Goal: Transaction & Acquisition: Purchase product/service

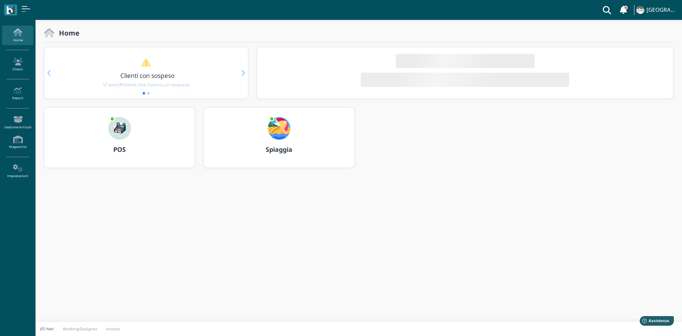
click at [119, 126] on img at bounding box center [119, 128] width 23 height 23
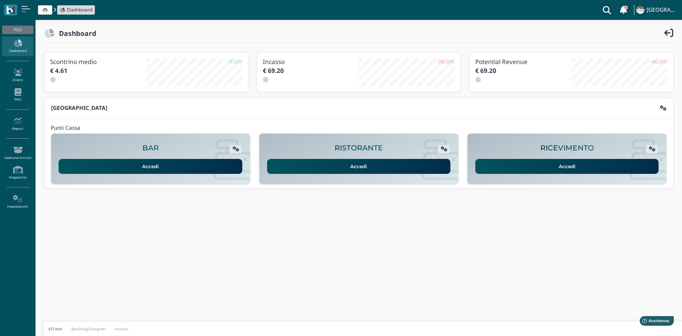
click at [576, 166] on link "Accedi" at bounding box center [567, 166] width 184 height 15
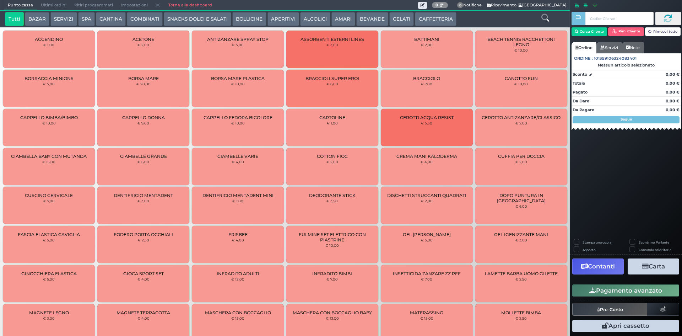
click at [426, 16] on button "CAFFETTERIA" at bounding box center [435, 19] width 41 height 14
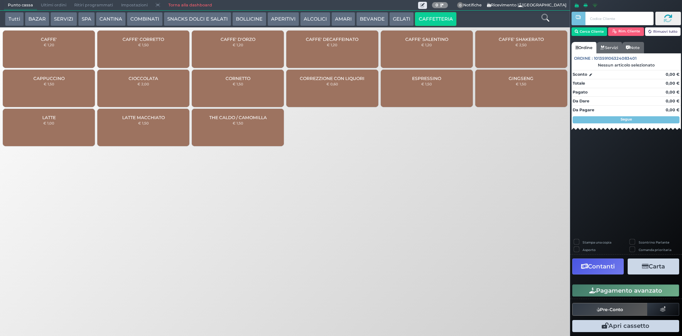
click at [54, 41] on span "CAFFE'" at bounding box center [49, 39] width 16 height 5
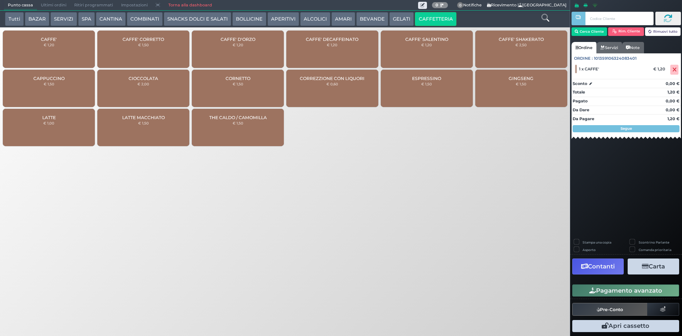
click at [327, 47] on div "CAFFE' DECAFFEINATO € 1,20" at bounding box center [332, 49] width 92 height 37
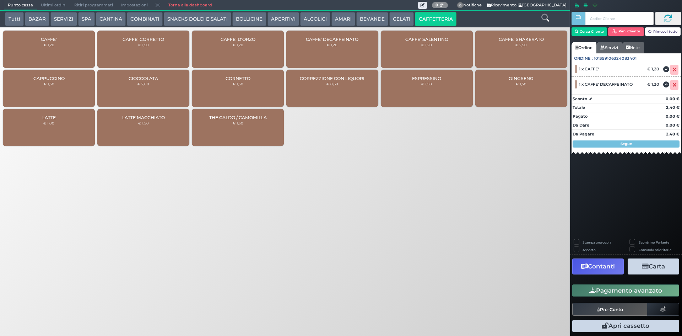
click at [618, 289] on button "Pagamento avanzato" at bounding box center [625, 290] width 107 height 12
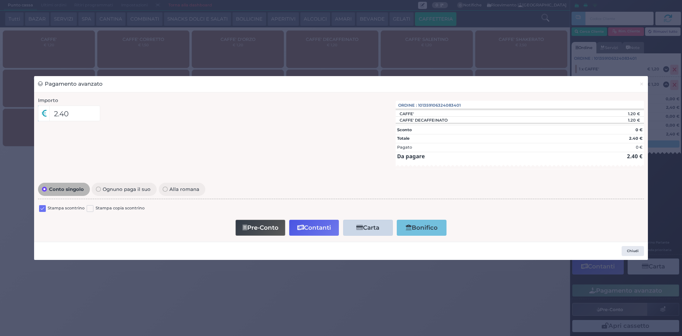
drag, startPoint x: 47, startPoint y: 210, endPoint x: 39, endPoint y: 208, distance: 7.9
click at [43, 209] on div "Stampa scontrino" at bounding box center [61, 209] width 45 height 9
click at [39, 207] on label at bounding box center [42, 208] width 7 height 7
click at [0, 0] on input "checkbox" at bounding box center [0, 0] width 0 height 0
click at [318, 226] on button "Contanti" at bounding box center [314, 228] width 50 height 16
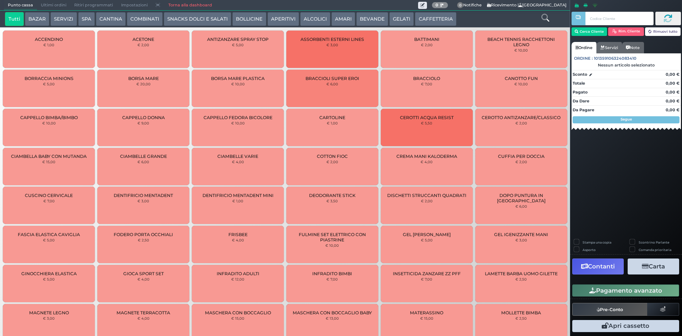
click at [45, 4] on span "Ultimi ordini" at bounding box center [53, 5] width 33 height 10
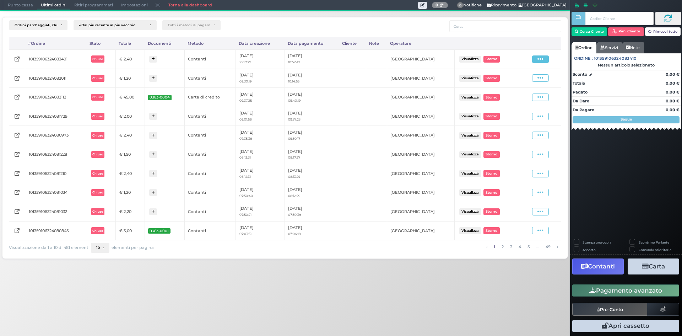
click at [542, 60] on icon at bounding box center [541, 59] width 6 height 7
click at [521, 80] on span "Ristampa Pre-Conto" at bounding box center [523, 80] width 29 height 12
click at [17, 2] on span "Punto cassa" at bounding box center [20, 5] width 33 height 10
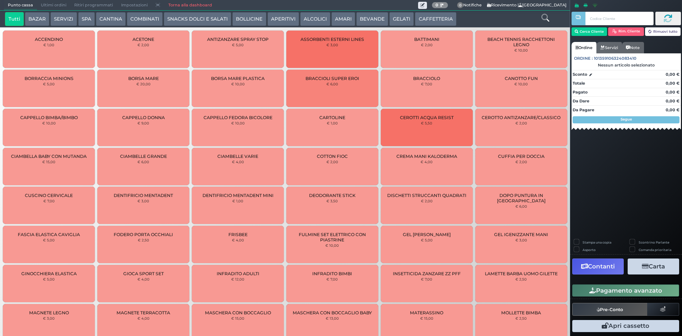
click at [430, 17] on button "CAFFETTERIA" at bounding box center [435, 19] width 41 height 14
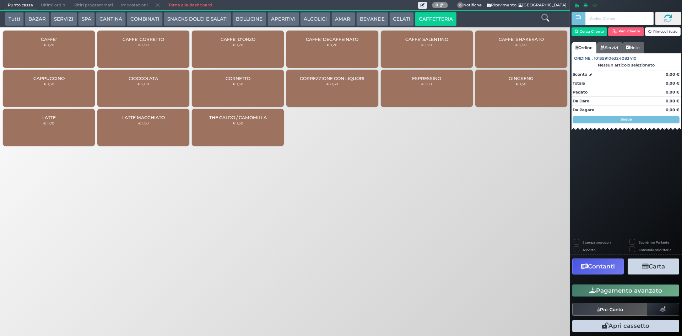
click at [90, 34] on div "CAFFE' € 1,20" at bounding box center [49, 49] width 92 height 37
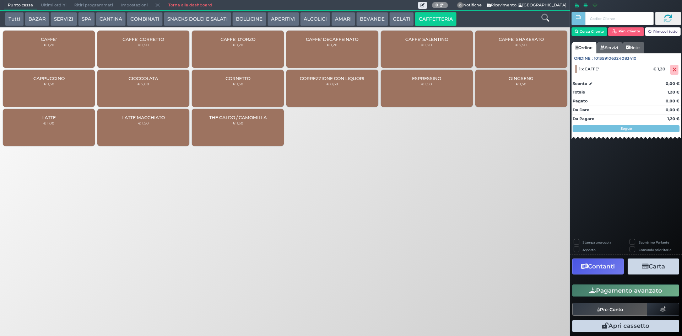
click at [593, 292] on icon "button" at bounding box center [592, 290] width 7 height 6
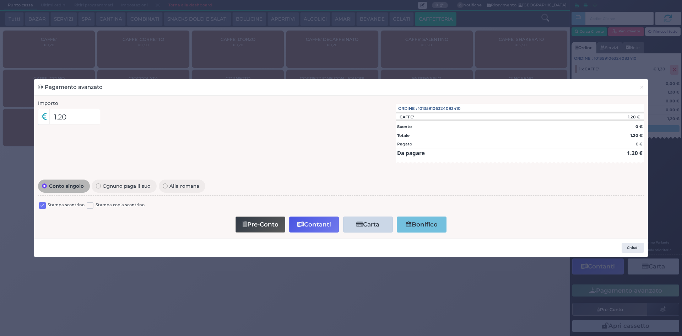
click at [45, 206] on label at bounding box center [42, 205] width 7 height 7
click at [0, 0] on input "checkbox" at bounding box center [0, 0] width 0 height 0
click at [303, 230] on button "Contanti" at bounding box center [314, 224] width 50 height 16
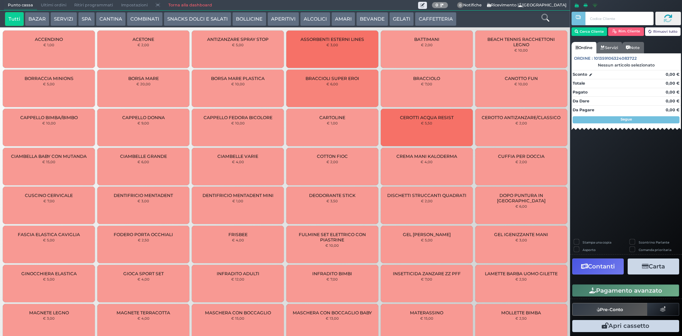
click at [58, 6] on span "Ultimi ordini" at bounding box center [53, 5] width 33 height 10
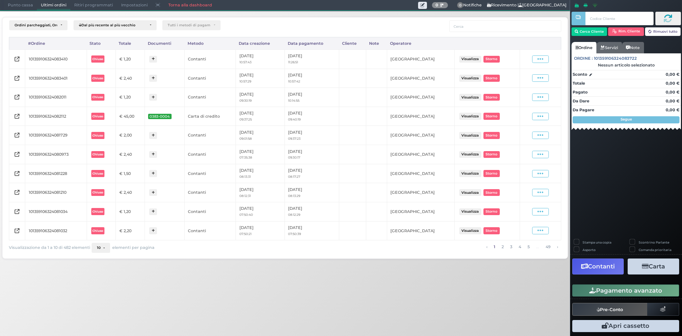
click at [530, 59] on div "Visualizza Ristampa Pre-Conto Storno" at bounding box center [540, 58] width 34 height 7
click at [533, 58] on span at bounding box center [540, 58] width 17 height 7
click at [524, 76] on span "Ristampa Pre-Conto" at bounding box center [523, 80] width 29 height 12
click at [20, 5] on span "Punto cassa" at bounding box center [20, 5] width 33 height 10
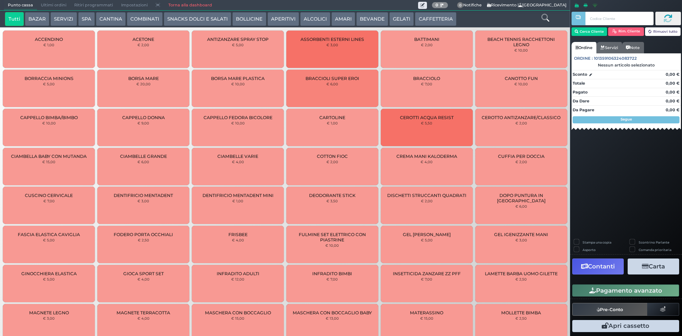
click at [345, 18] on button "AMARI" at bounding box center [344, 19] width 24 height 14
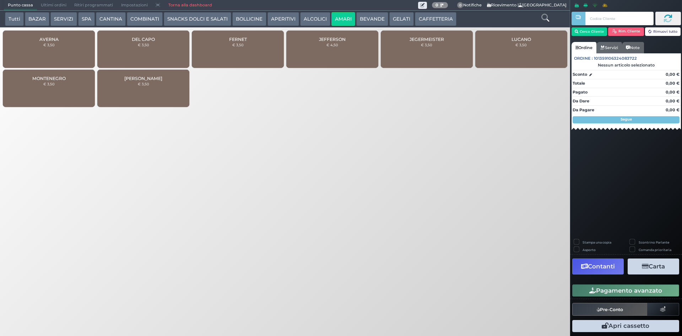
click at [359, 16] on button "BEVANDE" at bounding box center [372, 19] width 32 height 14
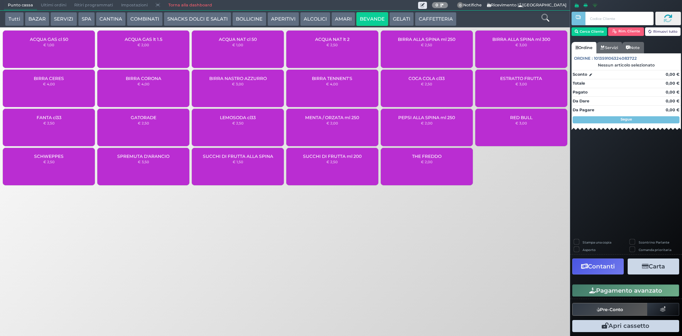
click at [300, 18] on button "ALCOLICI" at bounding box center [315, 19] width 30 height 14
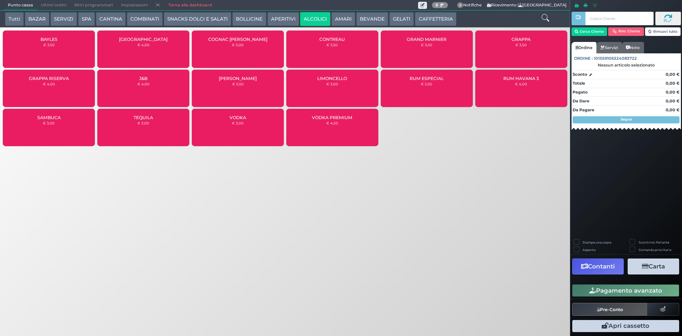
click at [290, 22] on button "APERITIVI" at bounding box center [284, 19] width 32 height 14
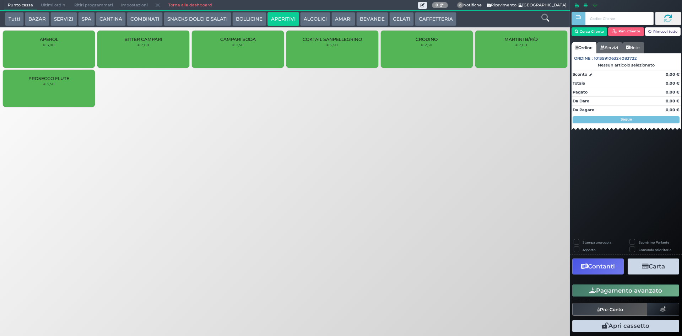
click at [241, 22] on button "BOLLICINE" at bounding box center [249, 19] width 34 height 14
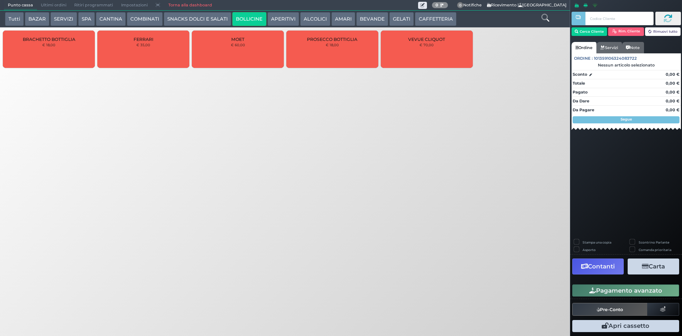
click at [148, 18] on button "COMBINATI" at bounding box center [145, 19] width 36 height 14
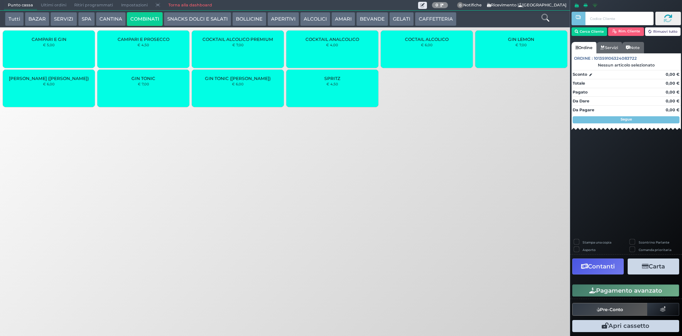
click at [337, 60] on div "COCKTAIL ANALCOLICO € 4,00" at bounding box center [332, 49] width 92 height 37
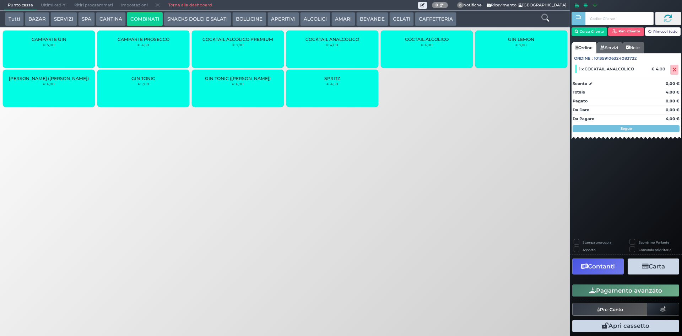
click at [346, 94] on div "SPRITZ € 4,50" at bounding box center [332, 88] width 92 height 37
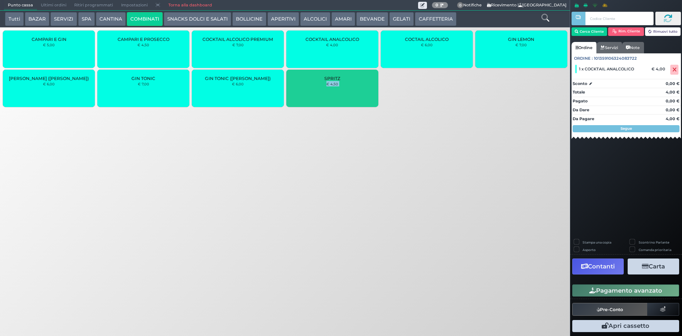
click at [346, 94] on div "SPRITZ € 4,50" at bounding box center [332, 88] width 92 height 37
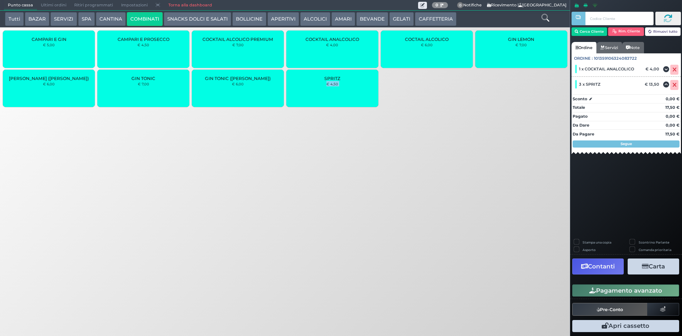
click at [578, 289] on button "Pagamento avanzato" at bounding box center [625, 290] width 107 height 12
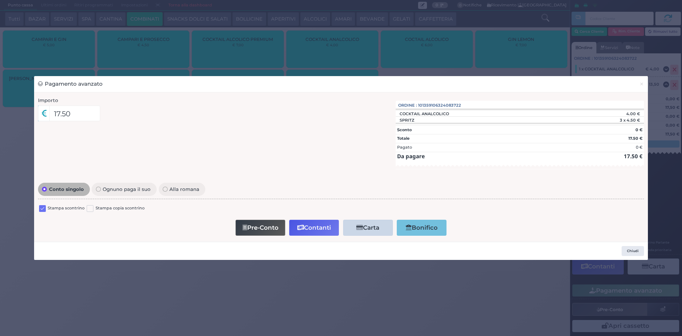
click at [44, 208] on label at bounding box center [42, 208] width 7 height 7
click at [0, 0] on input "checkbox" at bounding box center [0, 0] width 0 height 0
click at [297, 220] on button "Contanti" at bounding box center [314, 228] width 50 height 16
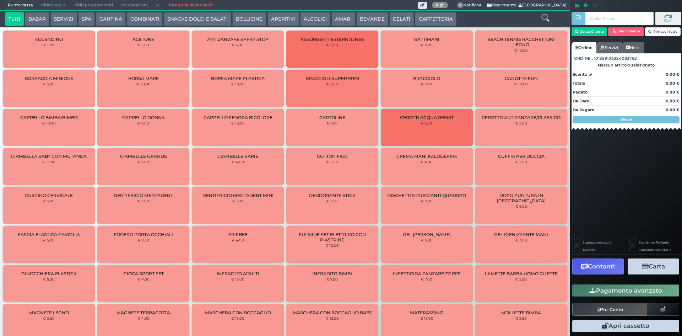
click at [52, 4] on span "Ultimi ordini" at bounding box center [53, 5] width 33 height 10
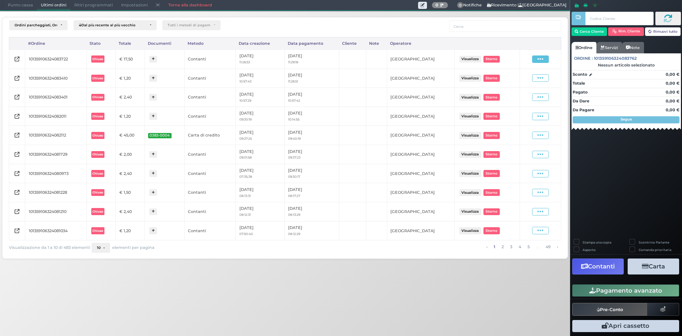
click at [540, 56] on icon at bounding box center [541, 59] width 6 height 7
click at [533, 76] on span "Ristampa Pre-Conto" at bounding box center [523, 80] width 29 height 12
click at [17, 6] on span "Punto cassa" at bounding box center [20, 5] width 33 height 10
